Goal: Transaction & Acquisition: Purchase product/service

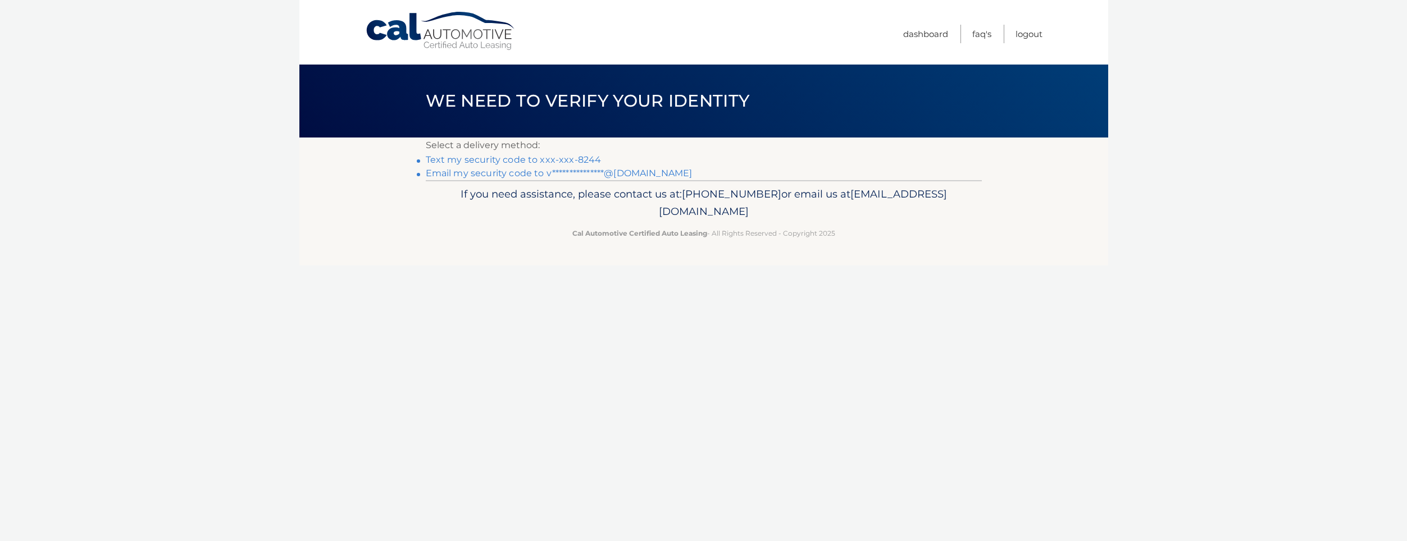
click at [572, 160] on link "Text my security code to xxx-xxx-8244" at bounding box center [514, 159] width 176 height 11
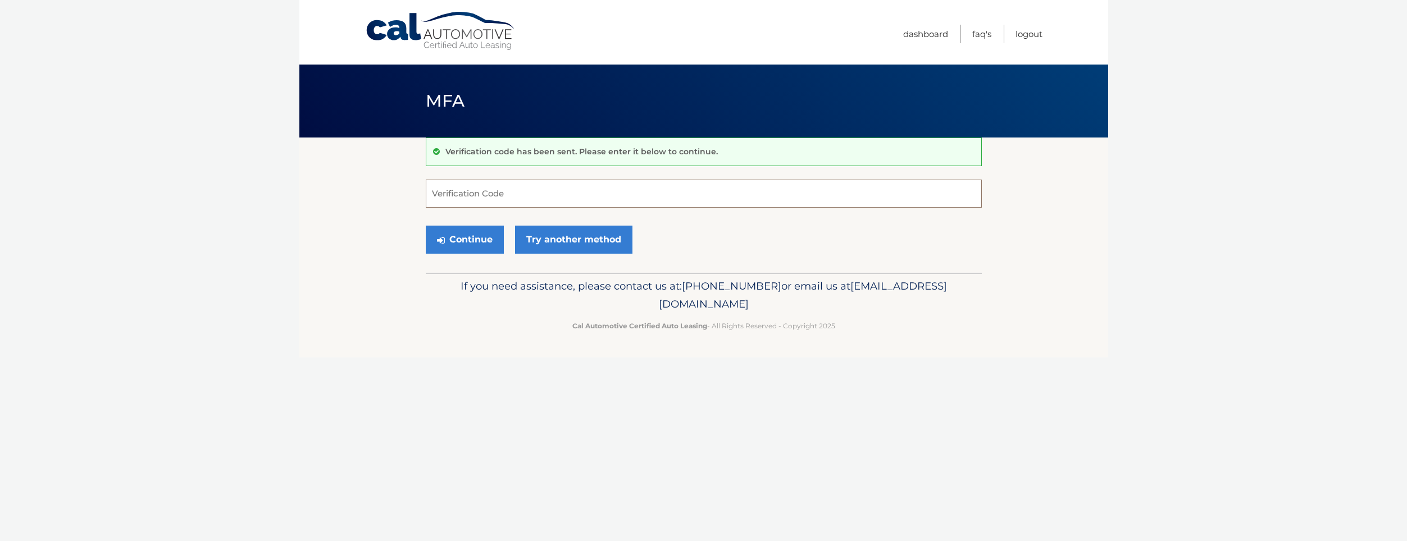
click at [545, 187] on input "Verification Code" at bounding box center [704, 194] width 556 height 28
type input "752159"
click at [453, 247] on button "Continue" at bounding box center [465, 240] width 78 height 28
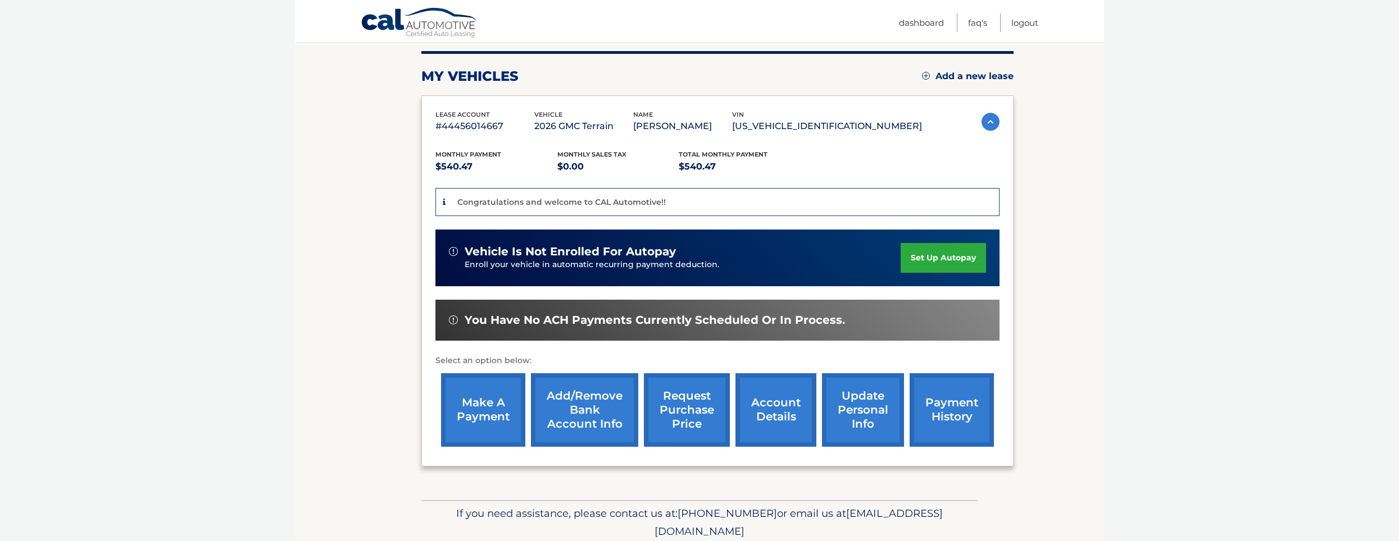
scroll to position [169, 0]
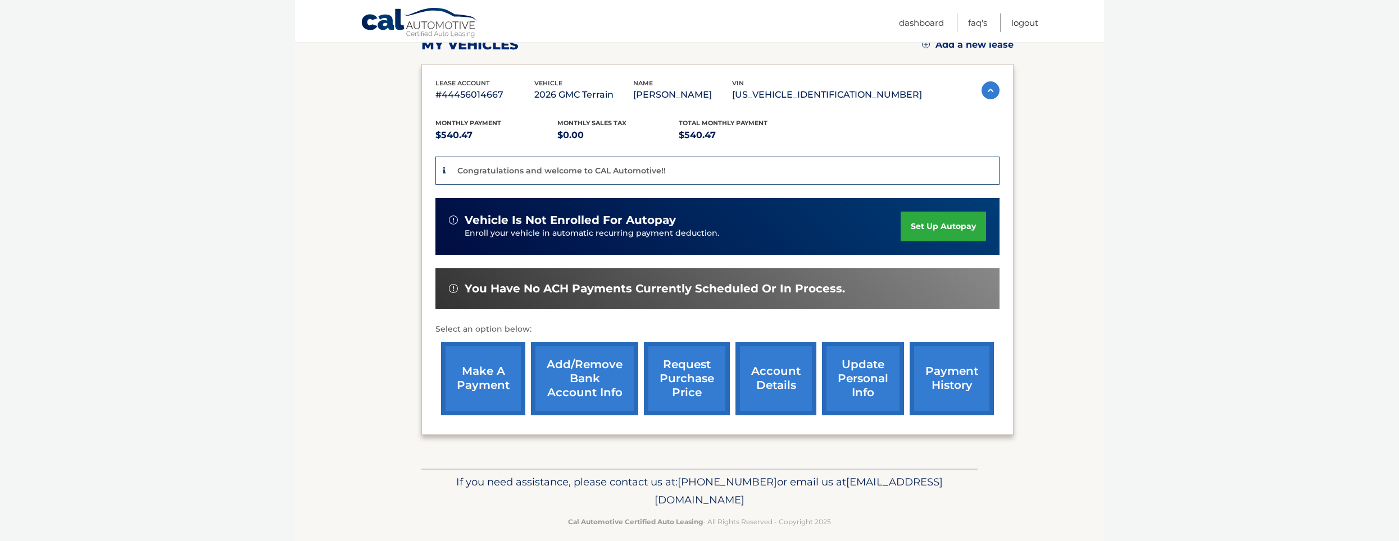
click at [476, 382] on link "make a payment" at bounding box center [483, 379] width 84 height 74
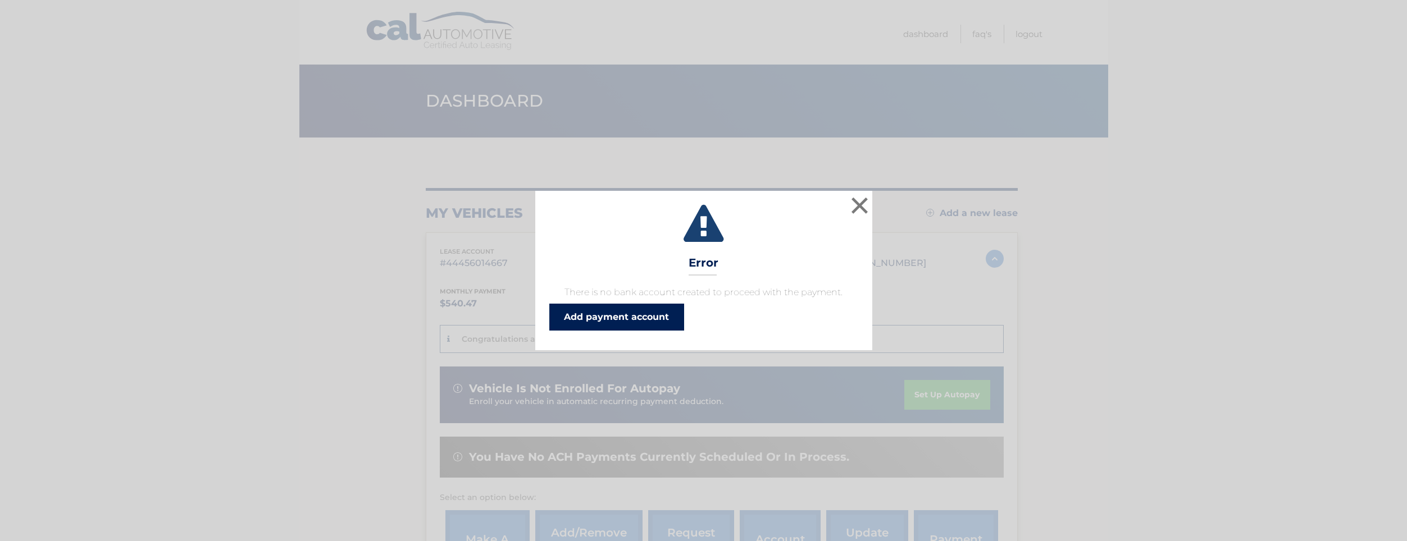
click at [660, 317] on link "Add payment account" at bounding box center [616, 317] width 135 height 27
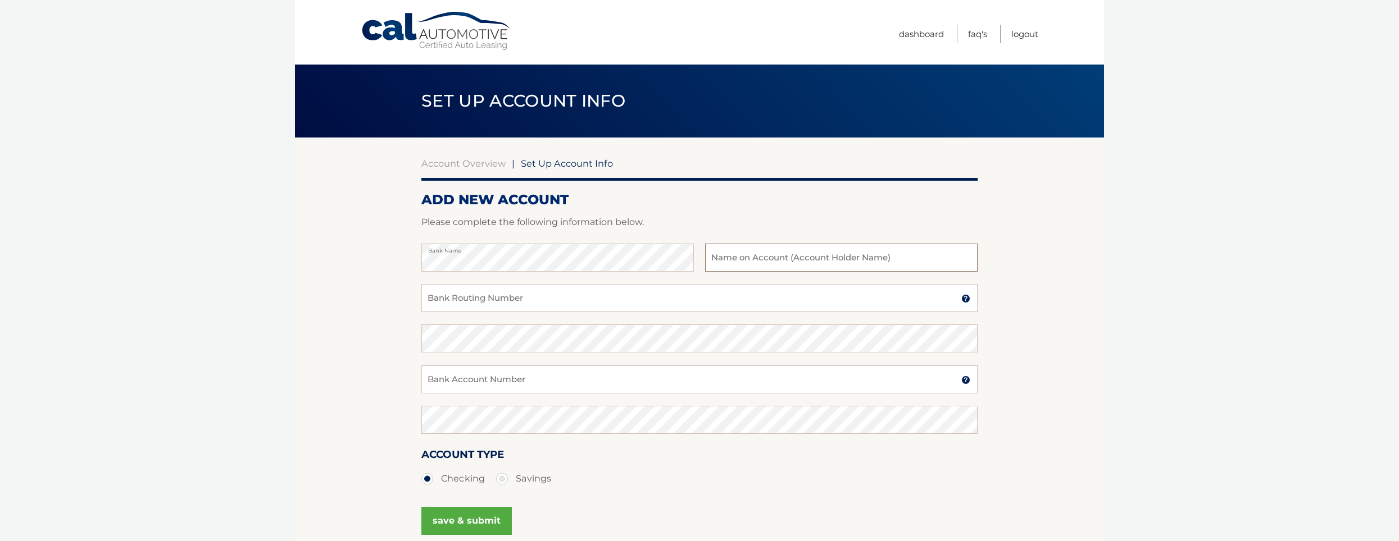
click at [800, 261] on input "text" at bounding box center [841, 258] width 272 height 28
type input "pTRICK WIDFLUND"
click at [475, 302] on input "Bank Routing Number" at bounding box center [699, 298] width 556 height 28
drag, startPoint x: 498, startPoint y: 302, endPoint x: 441, endPoint y: 297, distance: 56.9
click at [423, 296] on input "021000322" at bounding box center [699, 298] width 556 height 28
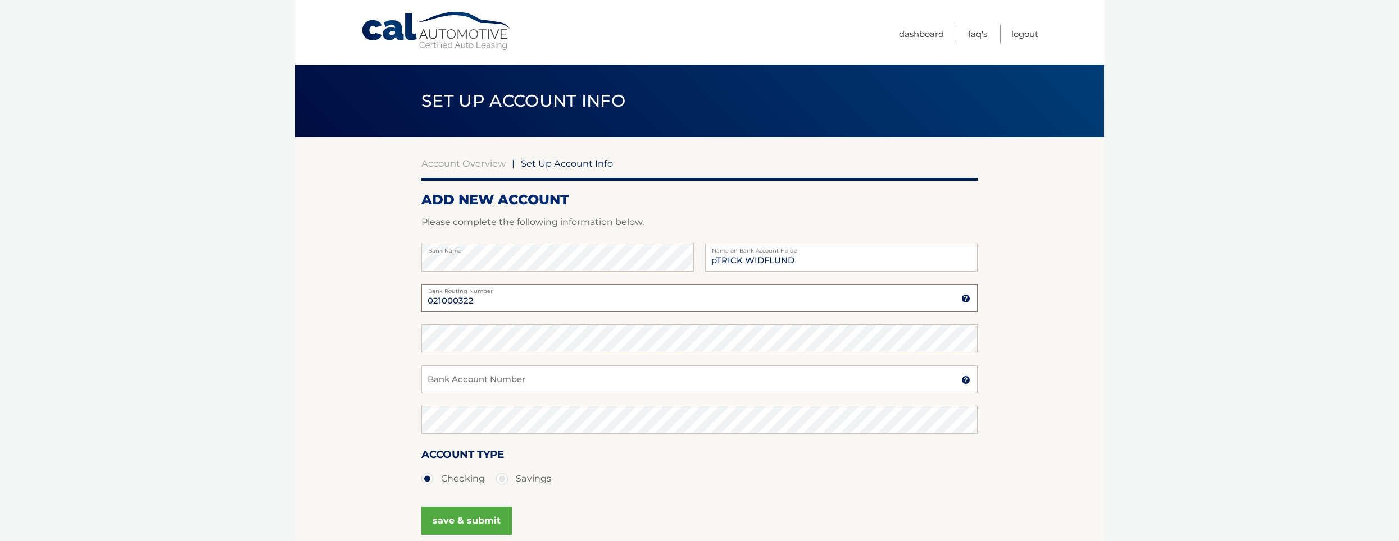
type input "021000322"
click at [529, 385] on input "Bank Account Number" at bounding box center [699, 380] width 556 height 28
drag, startPoint x: 507, startPoint y: 383, endPoint x: 430, endPoint y: 379, distance: 77.6
click at [430, 379] on input "483067884365" at bounding box center [699, 380] width 556 height 28
type input "483067884365"
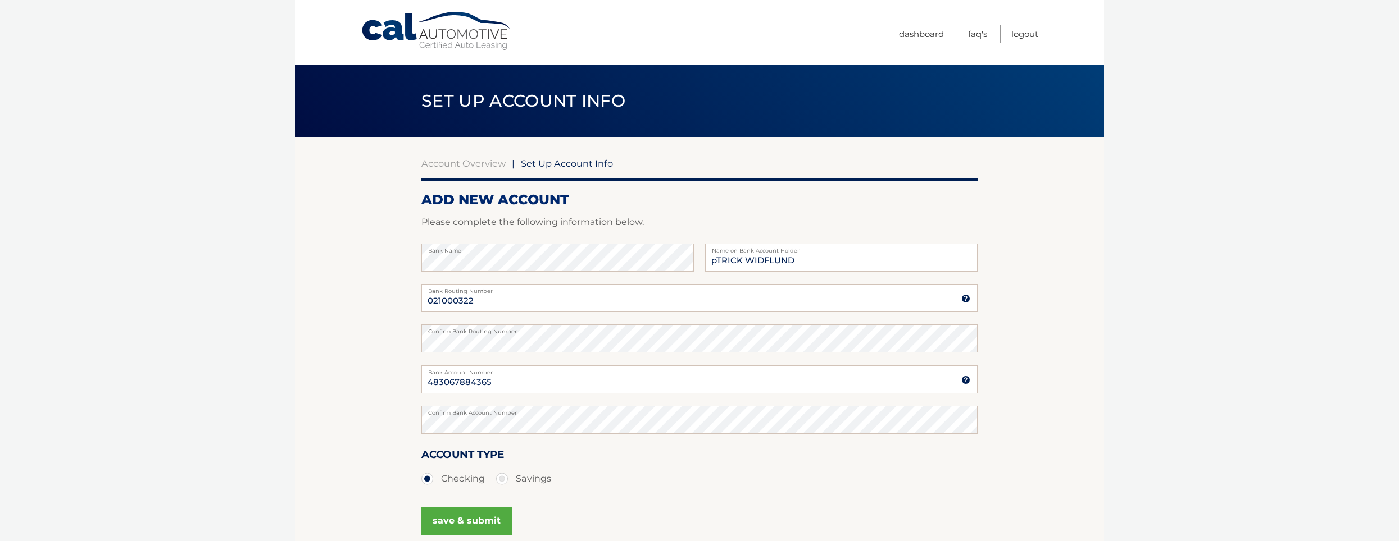
click at [372, 331] on section "Account Overview | Set Up Account Info ADD NEW ACCOUNT Please complete the foll…" at bounding box center [699, 352] width 809 height 429
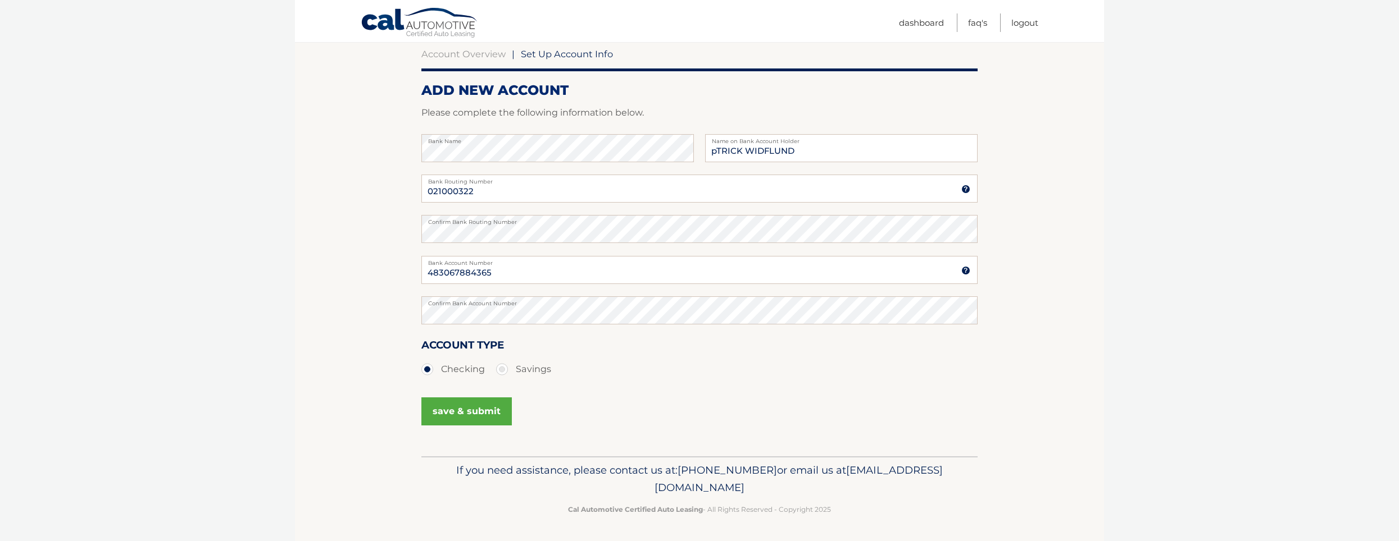
scroll to position [110, 0]
click at [717, 153] on input "pTRICK WIDFLUND" at bounding box center [841, 148] width 272 height 28
type input "pATRICK WIDFLUND"
click at [690, 386] on div "Account Type Checking Savings" at bounding box center [699, 364] width 556 height 56
drag, startPoint x: 839, startPoint y: 152, endPoint x: 698, endPoint y: 164, distance: 141.0
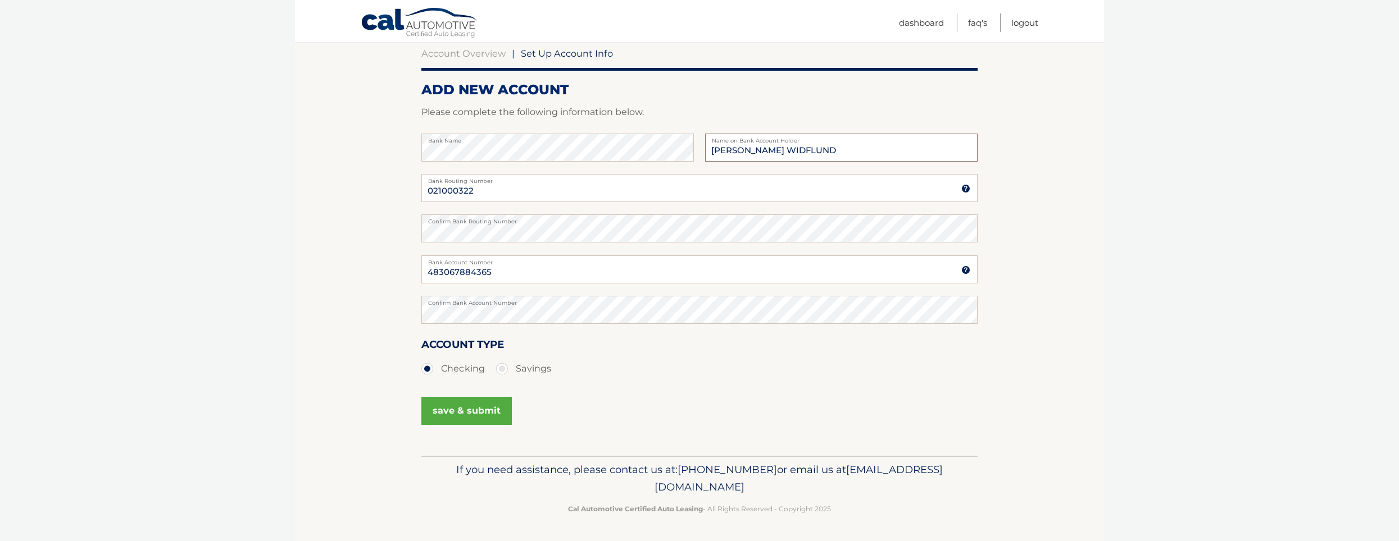
click at [698, 164] on div "Bank Name pATRICK WIDFLUND Name on Bank Account Holder" at bounding box center [699, 154] width 556 height 40
type input "Patrick Widlund"
click at [451, 412] on button "save & submit" at bounding box center [466, 411] width 90 height 28
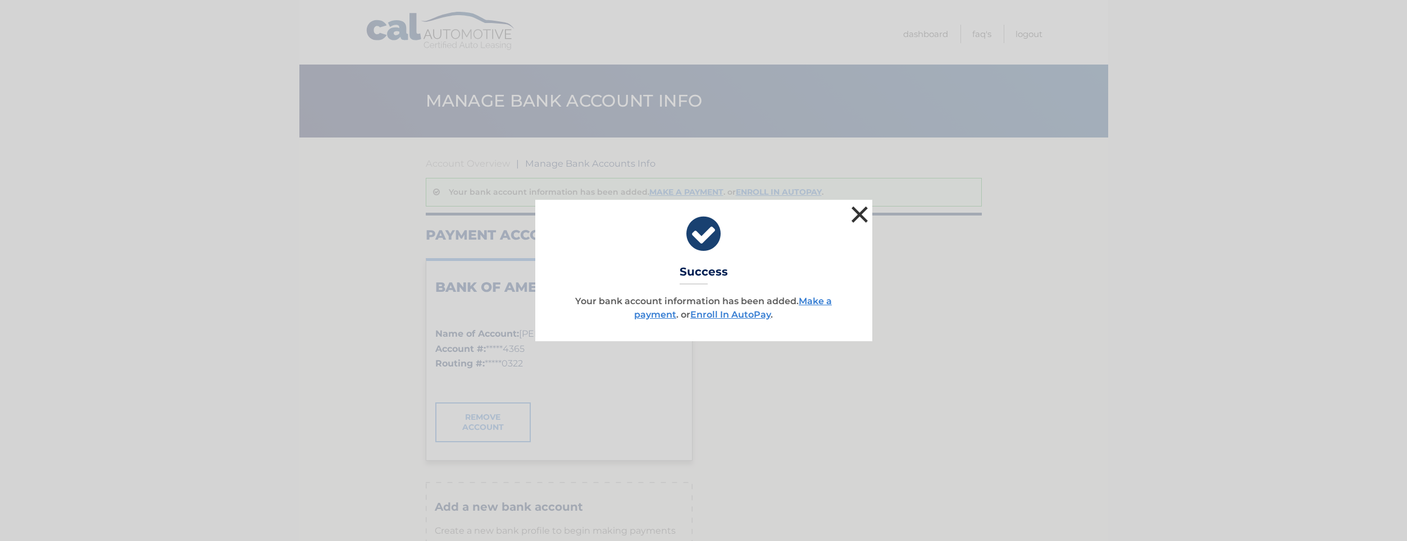
click at [856, 219] on button "×" at bounding box center [860, 214] width 22 height 22
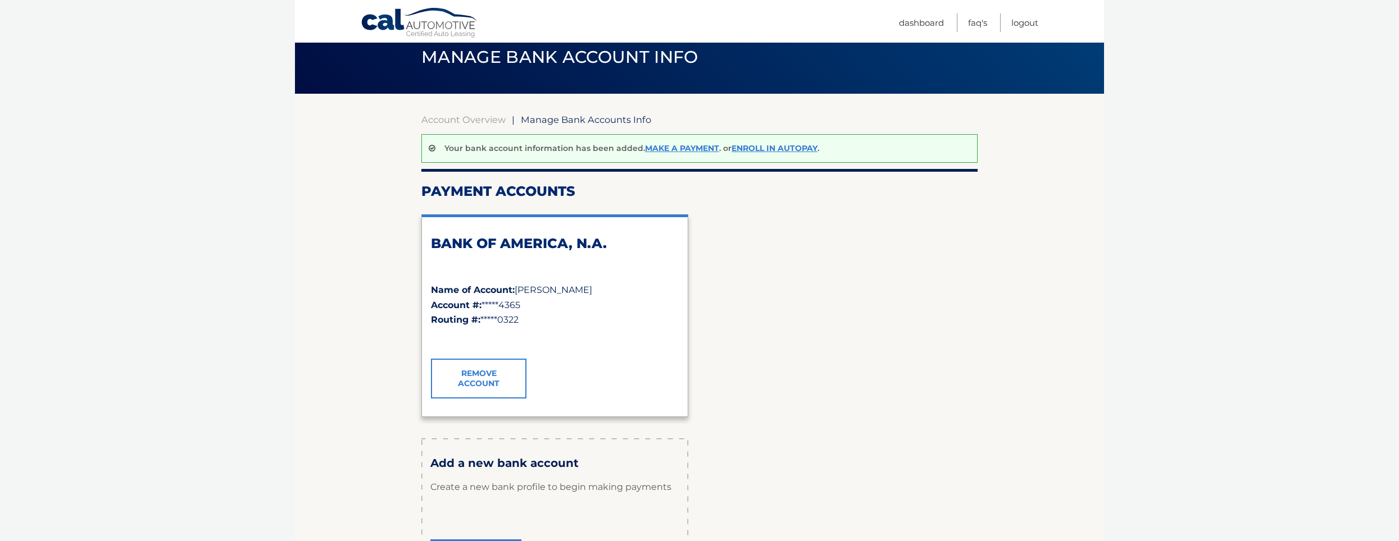
scroll to position [38, 0]
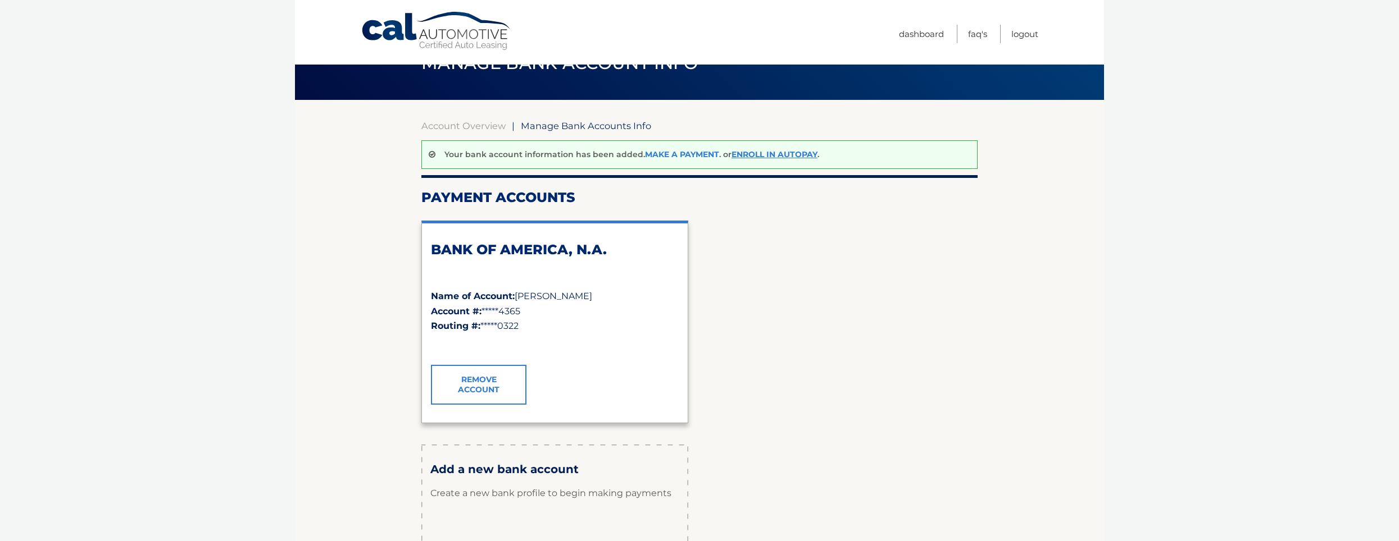
click at [684, 153] on link "Make a payment" at bounding box center [682, 154] width 74 height 10
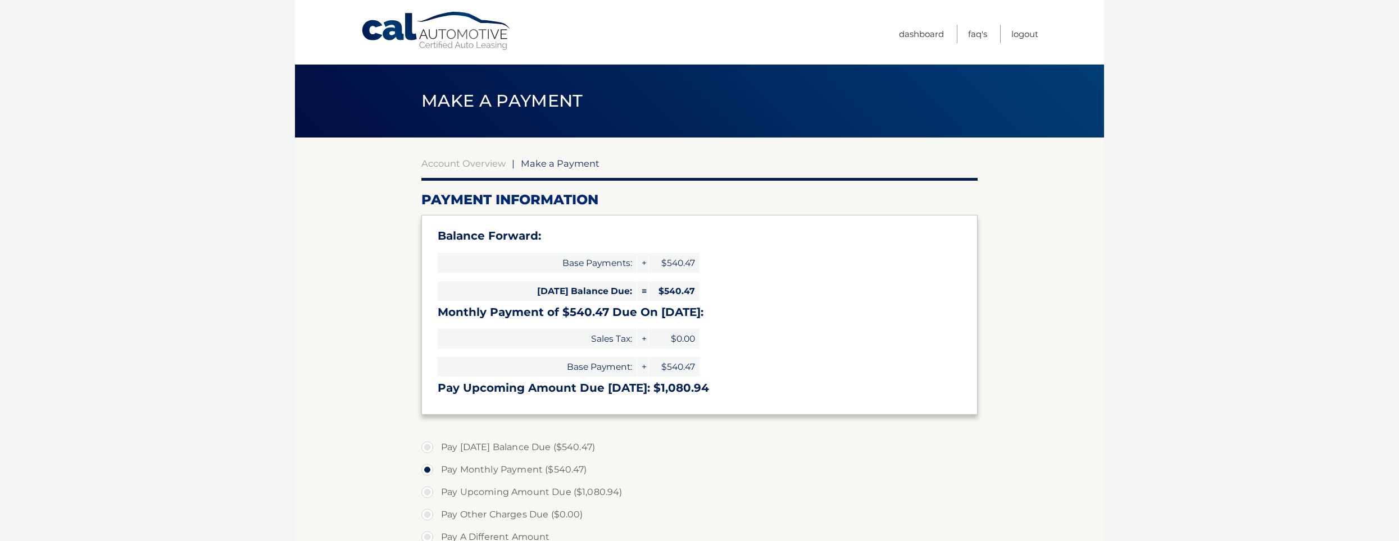
select select "Yzk3MGNlYmEtMzE1MC00YTFmLWJmYmEtODc1MjEyODdmMjI4"
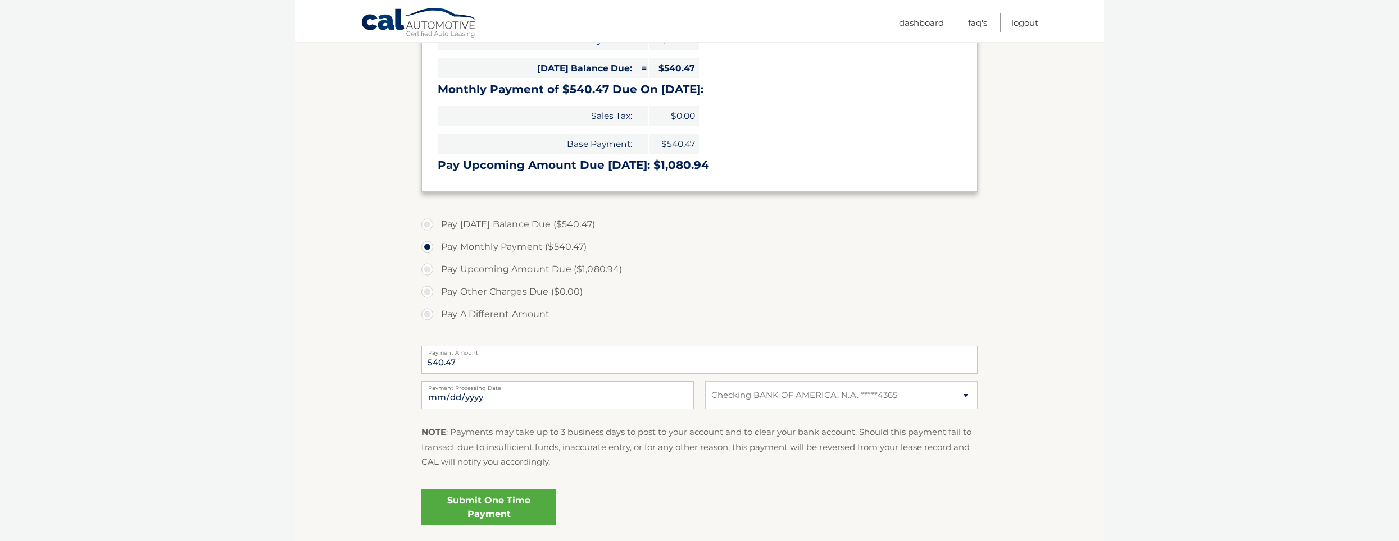
scroll to position [225, 0]
click at [429, 312] on label "Pay A Different Amount" at bounding box center [699, 313] width 556 height 22
click at [429, 312] on input "Pay A Different Amount" at bounding box center [431, 311] width 11 height 18
radio input "true"
click at [517, 361] on input "Payment Amount" at bounding box center [699, 358] width 556 height 28
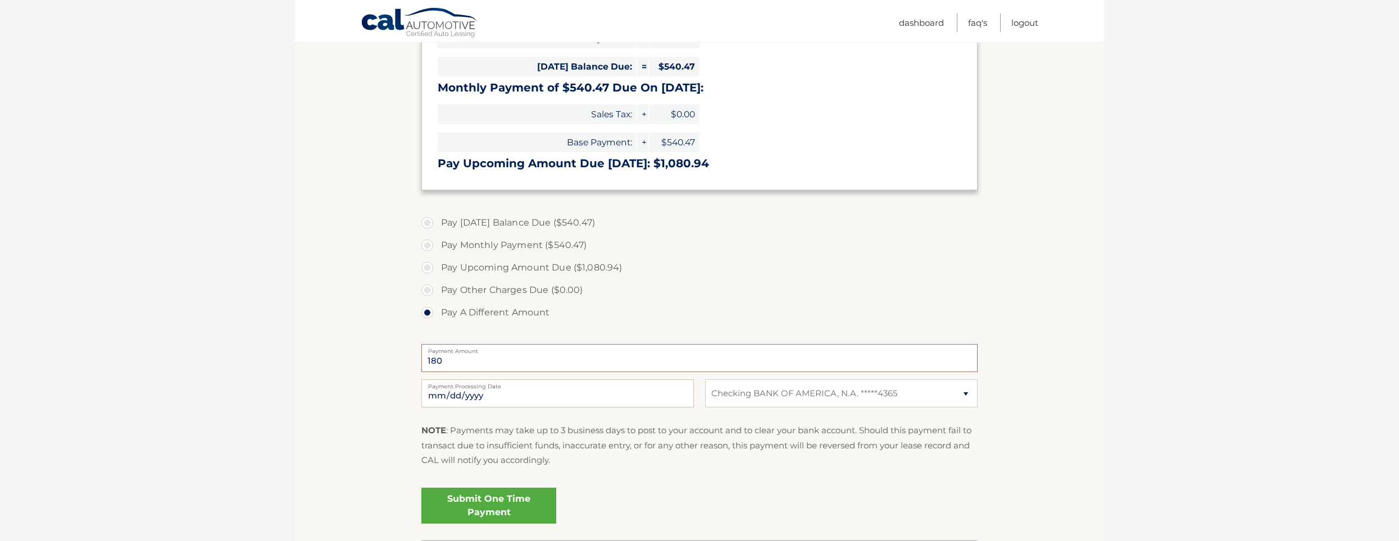
click at [427, 362] on input "180" at bounding box center [699, 358] width 556 height 28
type input "180"
click at [381, 386] on section "Account Overview | Make a Payment Payment Information Balance Forward: Base Pay…" at bounding box center [699, 226] width 809 height 627
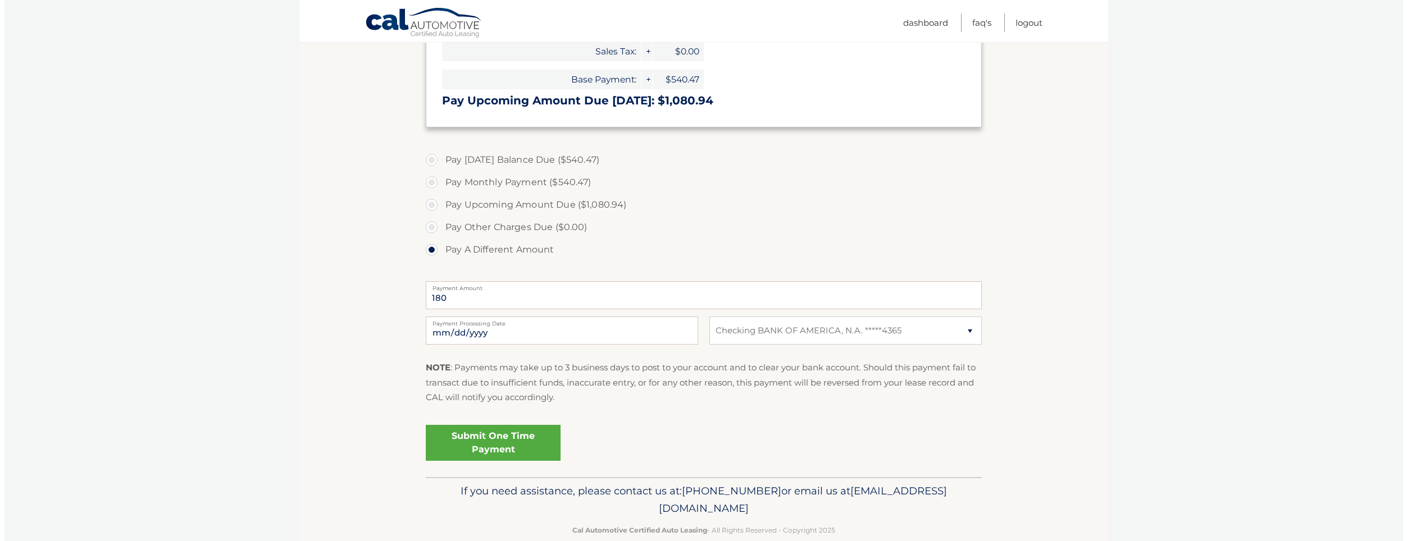
scroll to position [309, 0]
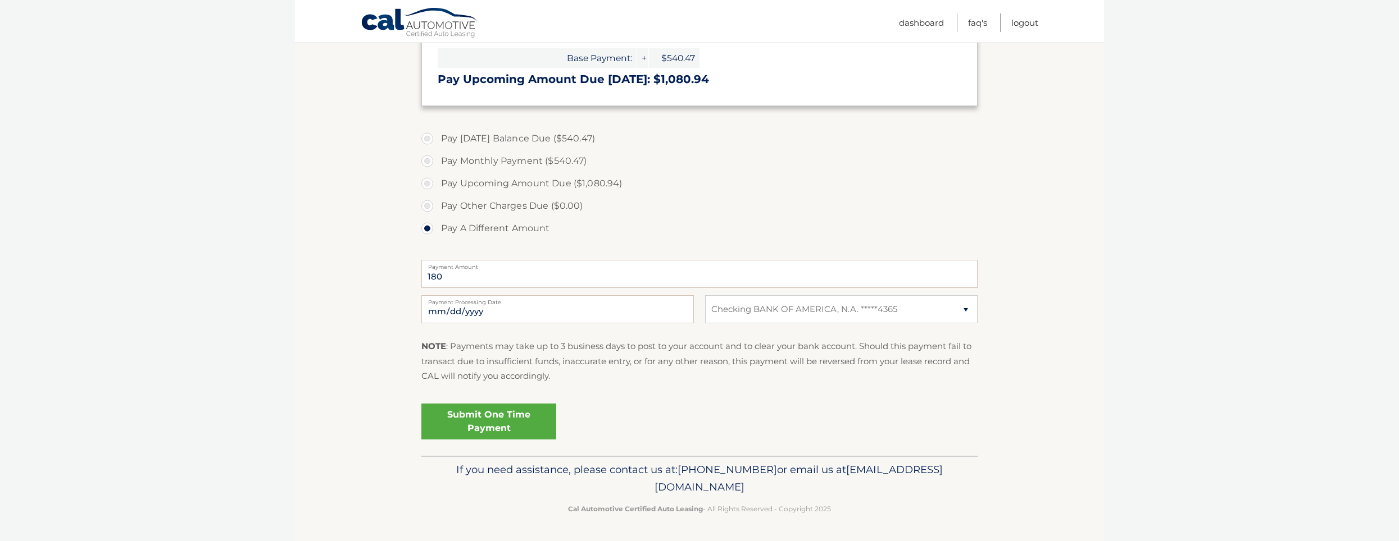
click at [484, 420] on link "Submit One Time Payment" at bounding box center [488, 422] width 135 height 36
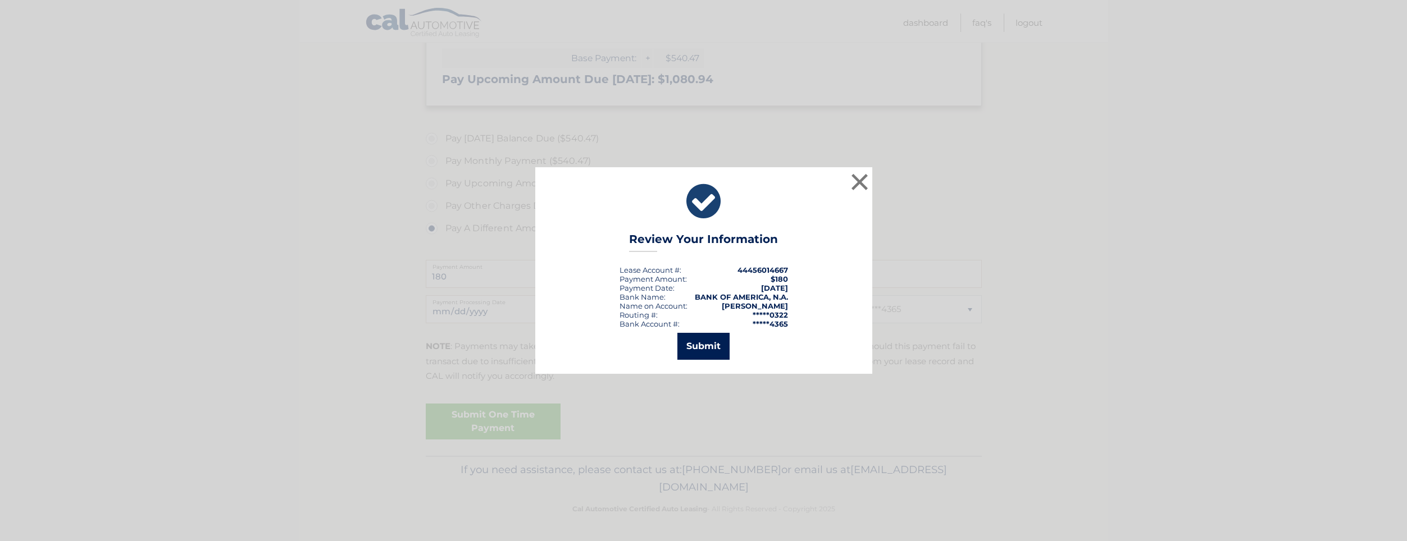
click at [705, 344] on button "Submit" at bounding box center [703, 346] width 52 height 27
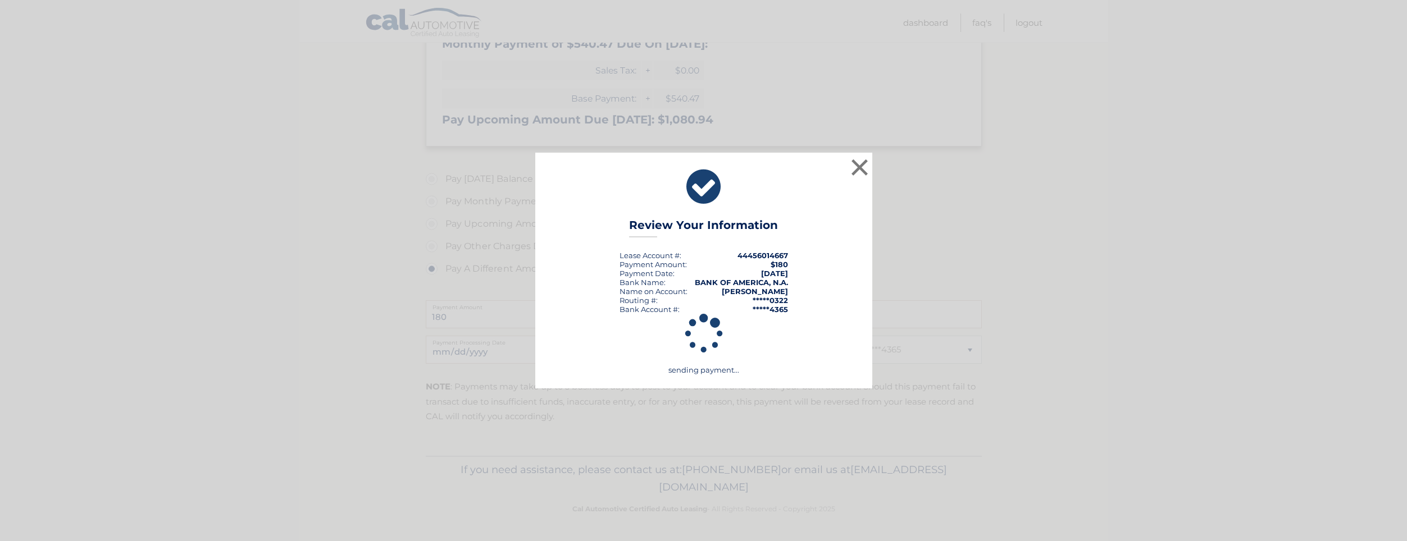
scroll to position [268, 0]
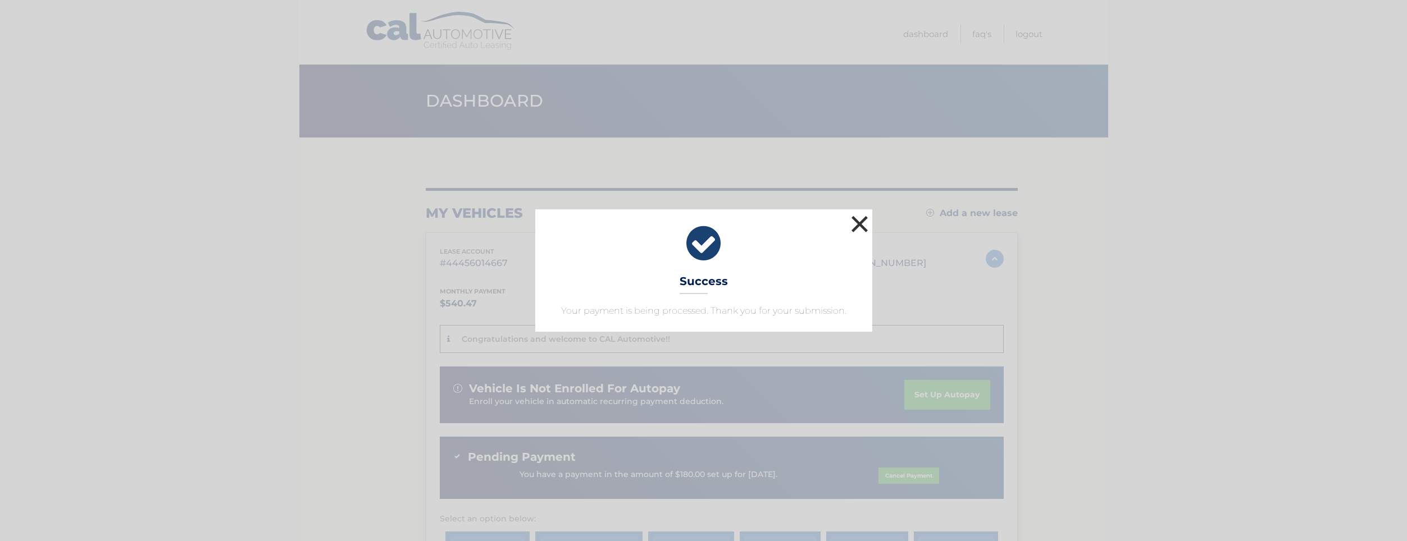
click at [854, 232] on button "×" at bounding box center [860, 224] width 22 height 22
